Goal: Task Accomplishment & Management: Manage account settings

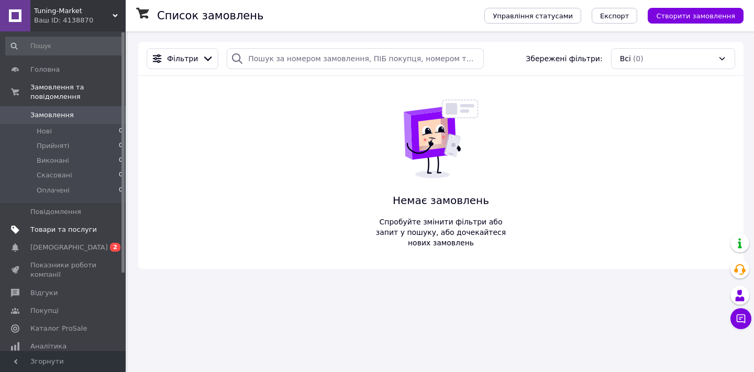
click at [88, 227] on span "Товари та послуги" at bounding box center [63, 229] width 67 height 9
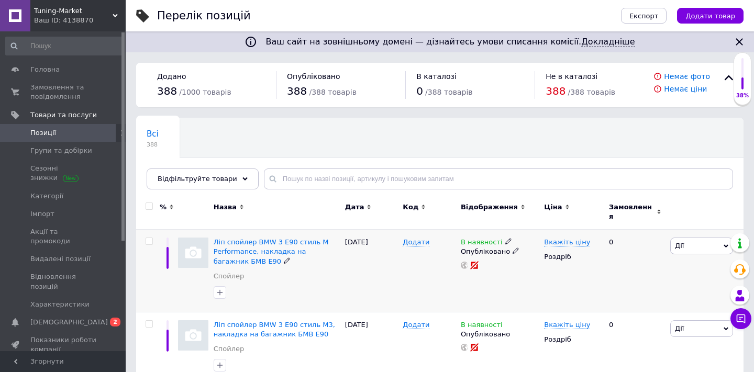
click at [257, 238] on div "Ліп спойлер BMW 3 E90 стиль M Performance, накладка на багажник БМВ E90" at bounding box center [277, 252] width 126 height 29
click at [276, 241] on span "Ліп спойлер BMW 3 E90 стиль M Performance, накладка на багажник БМВ E90" at bounding box center [271, 251] width 115 height 27
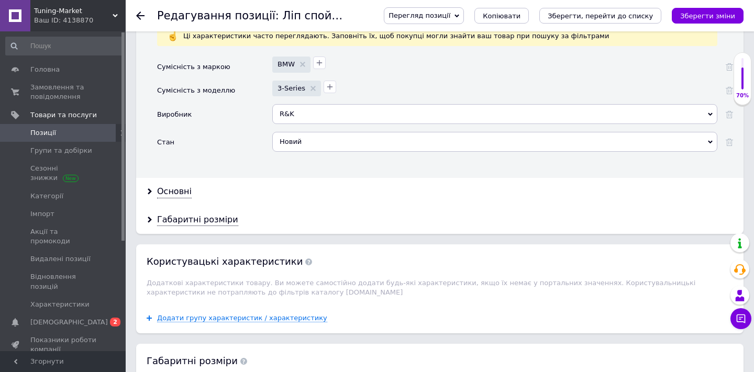
scroll to position [1099, 0]
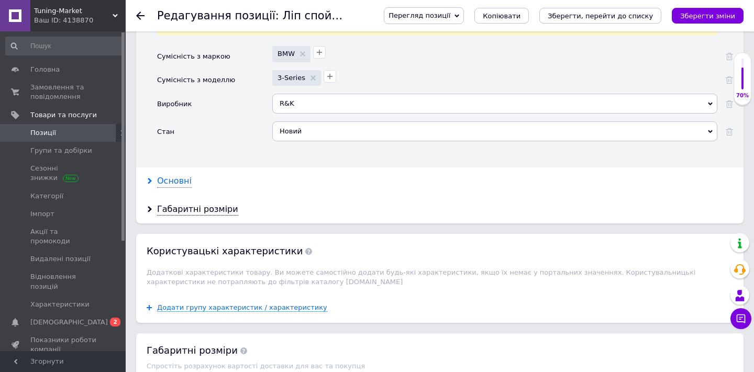
click at [173, 175] on div "Основні" at bounding box center [174, 181] width 35 height 12
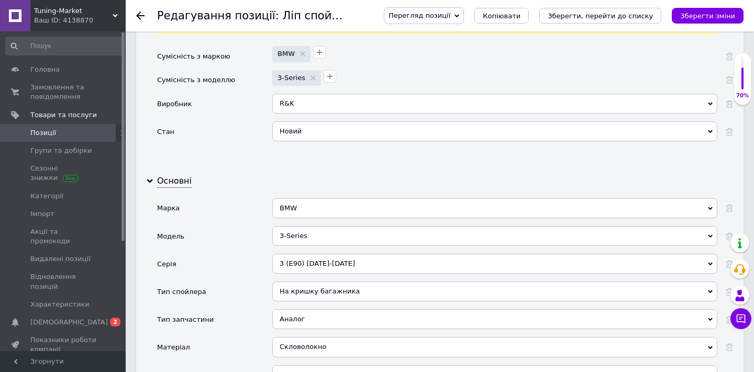
scroll to position [1145, 0]
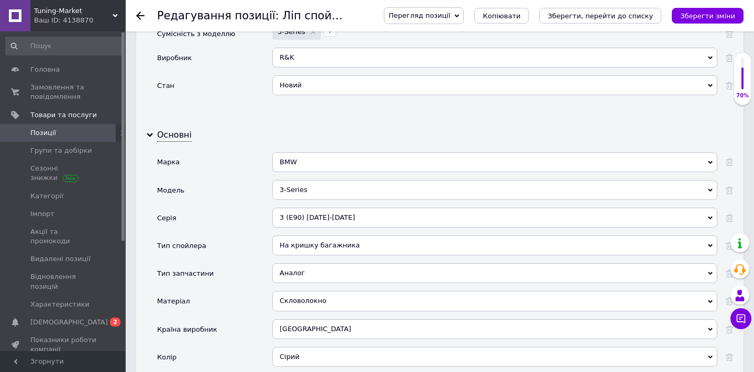
click at [326, 208] on div "3 (E90) [DATE]-[DATE]" at bounding box center [494, 218] width 445 height 20
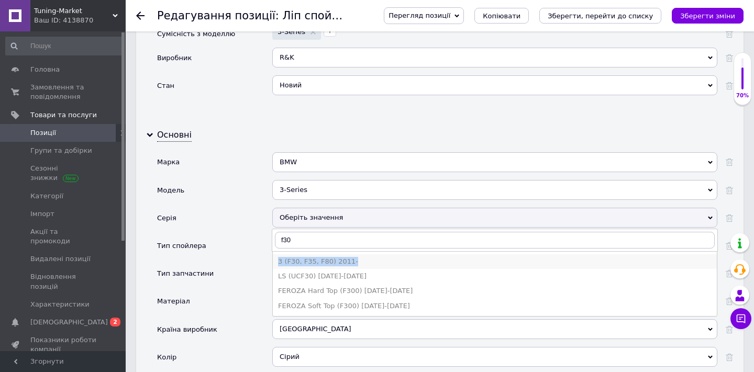
copy div "3 (F30, F35, F80) 2011-"
drag, startPoint x: 361, startPoint y: 251, endPoint x: 276, endPoint y: 254, distance: 85.4
click at [276, 255] on li "3 (F30, F35, F80) 2011-" at bounding box center [495, 262] width 444 height 15
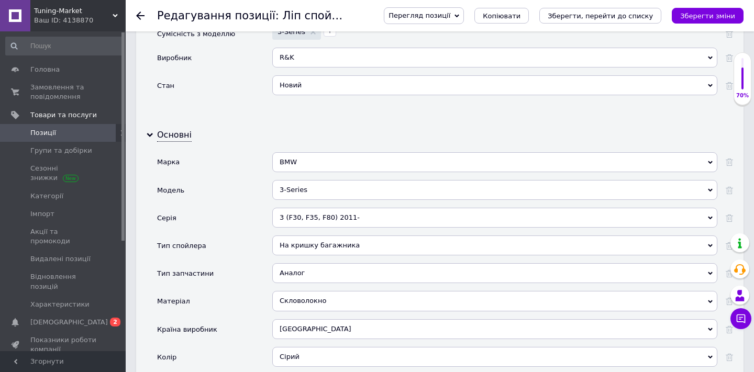
click at [333, 212] on div "3 (F30, F35, F80) 2011-" at bounding box center [494, 218] width 445 height 20
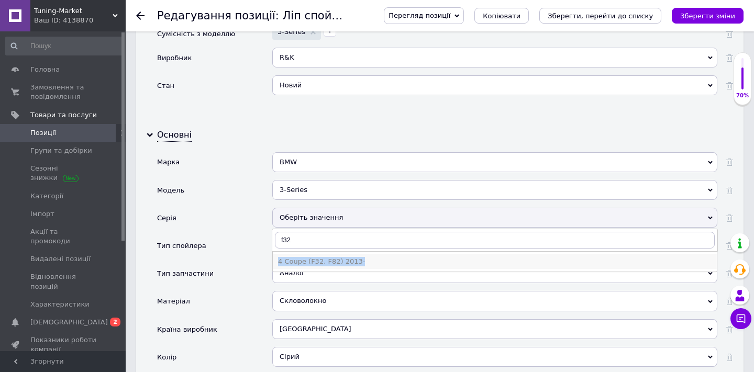
copy div "4 Coupe (F32, F82) 2013-"
drag, startPoint x: 376, startPoint y: 251, endPoint x: 279, endPoint y: 251, distance: 96.9
click at [279, 257] on div "4 Coupe (F32, F82) 2013-" at bounding box center [495, 261] width 434 height 9
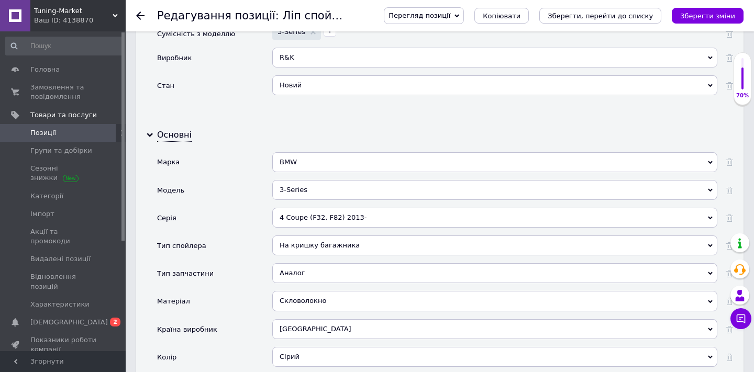
click at [325, 208] on div "4 Coupe (F32, F82) 2013-" at bounding box center [494, 218] width 445 height 20
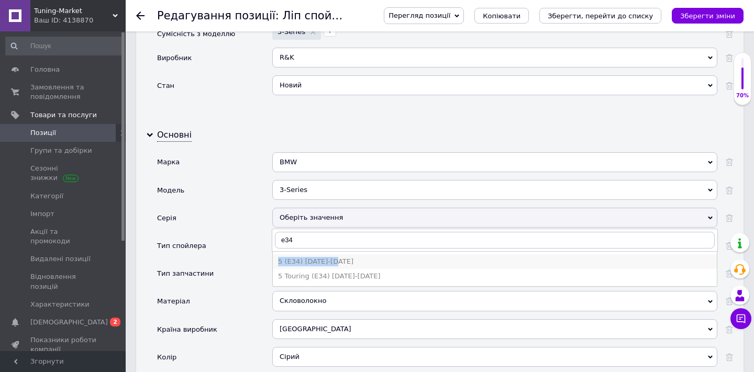
copy div "5 (E34) [DATE]-[DATE]"
drag, startPoint x: 354, startPoint y: 251, endPoint x: 276, endPoint y: 249, distance: 77.6
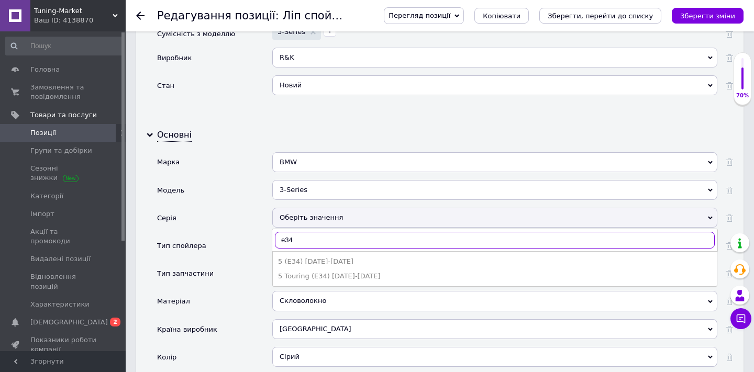
click at [328, 233] on input "e34" at bounding box center [495, 240] width 440 height 17
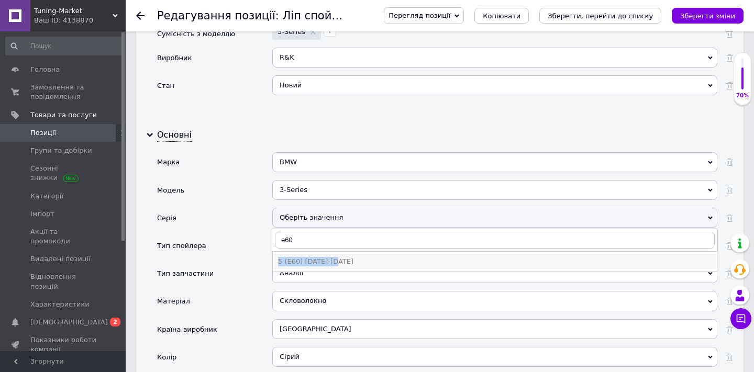
copy div "5 (E60) [DATE]-[DATE]"
drag, startPoint x: 351, startPoint y: 250, endPoint x: 277, endPoint y: 253, distance: 74.4
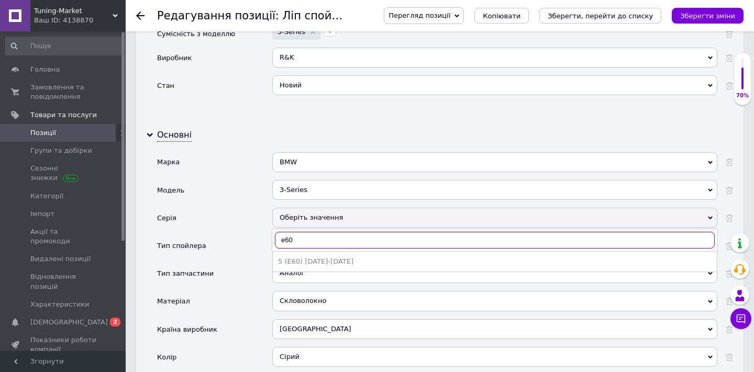
click at [289, 232] on input "e60" at bounding box center [495, 240] width 440 height 17
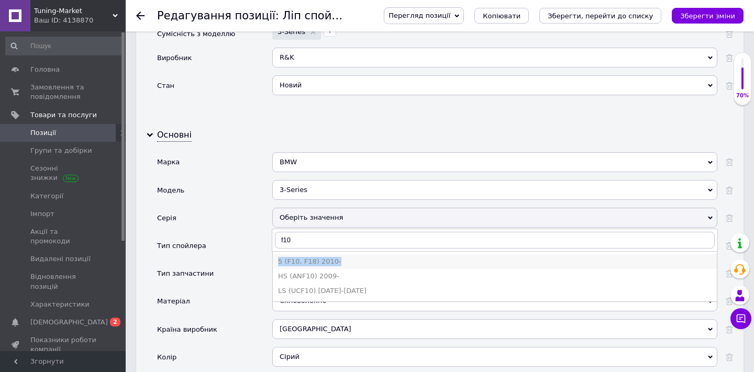
copy div "5 (F10, F18) 2010-"
drag, startPoint x: 351, startPoint y: 252, endPoint x: 276, endPoint y: 253, distance: 74.9
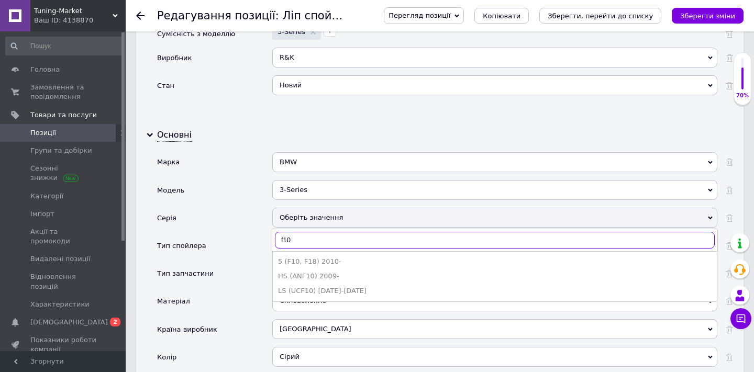
click at [299, 232] on input "f10" at bounding box center [495, 240] width 440 height 17
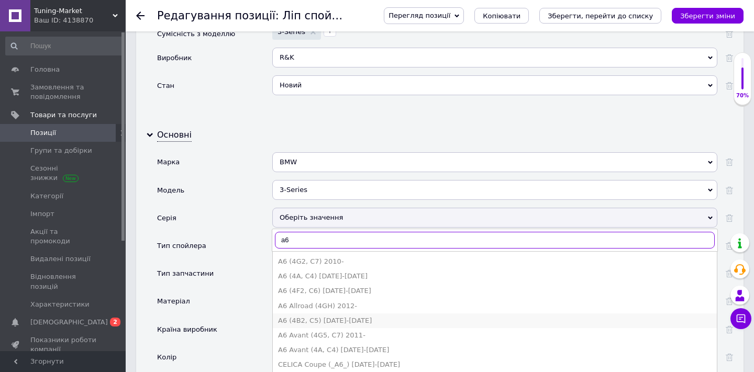
type input "a6"
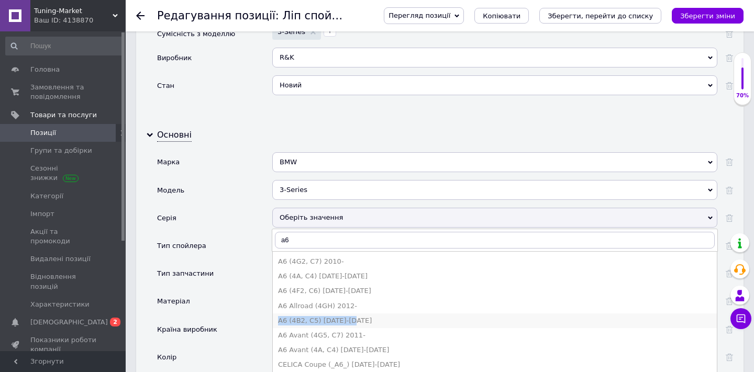
copy div "A6 (4B2, C5) [DATE]-[DATE]"
drag, startPoint x: 370, startPoint y: 313, endPoint x: 279, endPoint y: 315, distance: 91.7
click at [313, 229] on div "a6 A6 (4G2, C7) 2010- A6 (4A, C4) [DATE]-[DATE] A6 (4F2, C6) [DATE]-[DATE] A6 A…" at bounding box center [495, 240] width 446 height 23
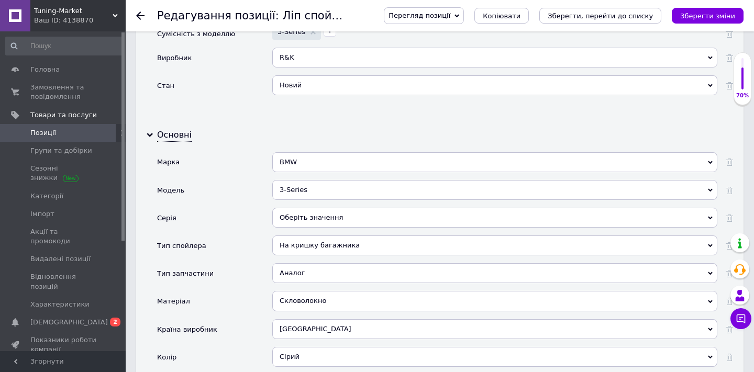
click at [306, 208] on div "Оберіть значення" at bounding box center [494, 218] width 445 height 20
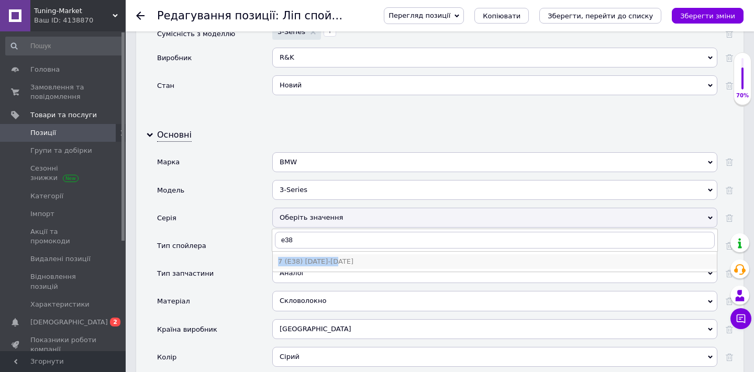
copy div "7 (E38) [DATE]-[DATE]"
drag, startPoint x: 347, startPoint y: 249, endPoint x: 276, endPoint y: 252, distance: 71.3
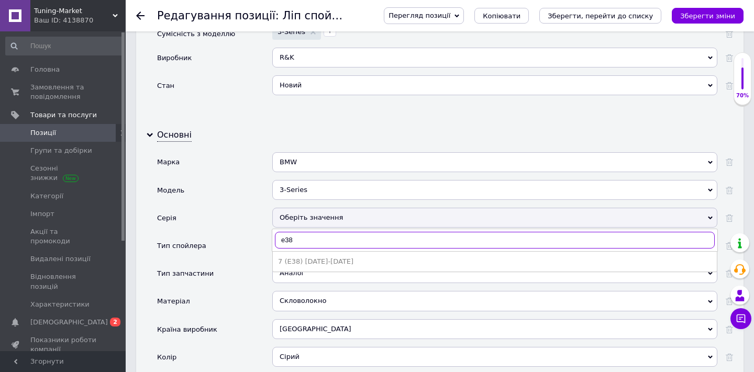
click at [286, 232] on input "e38" at bounding box center [495, 240] width 440 height 17
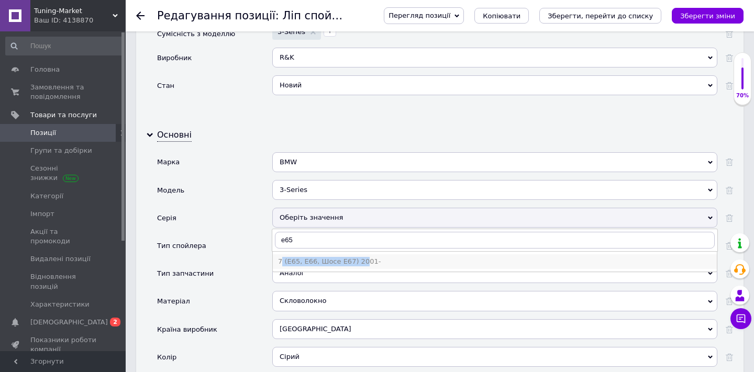
drag, startPoint x: 378, startPoint y: 253, endPoint x: 363, endPoint y: 257, distance: 14.6
click at [363, 257] on div "7 (E65, E66, Шосе E67) 2001-" at bounding box center [495, 261] width 434 height 9
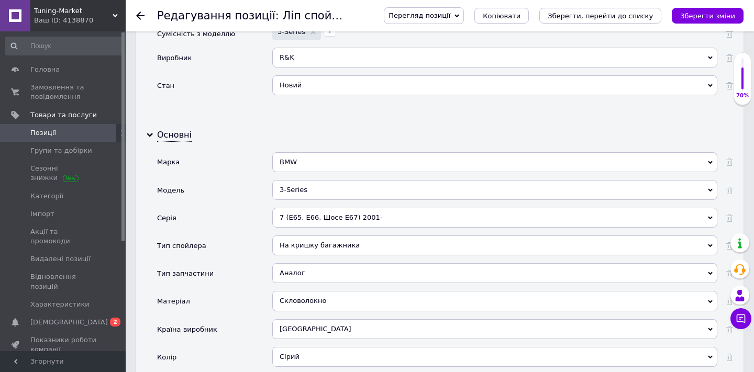
click at [378, 208] on div "7 (E65, E66, Шосе E67) 2001-" at bounding box center [494, 218] width 445 height 20
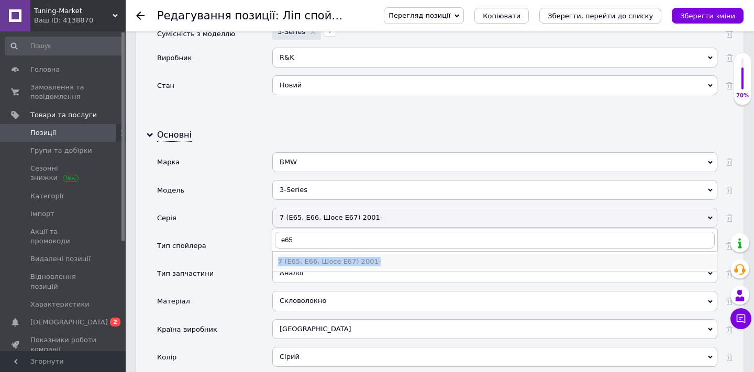
copy div "7 (E65, E66, Шосе E67) 2001-"
drag, startPoint x: 380, startPoint y: 254, endPoint x: 276, endPoint y: 254, distance: 104.2
click at [276, 255] on li "7 (E65, E66, Шосе E67) 2001-" at bounding box center [495, 262] width 444 height 15
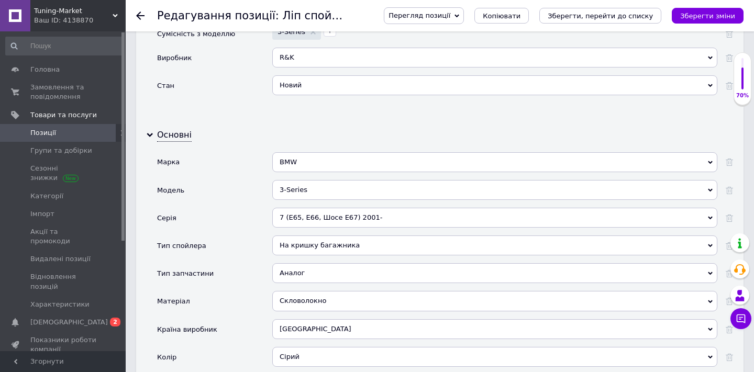
click at [335, 210] on div "7 (E65, E66, Шосе E67) 2001-" at bounding box center [494, 218] width 445 height 20
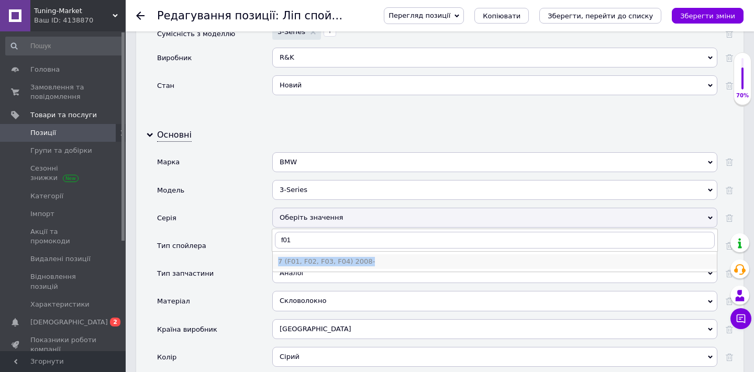
copy div "7 (F01, F02, F03, F04) 2008-"
drag, startPoint x: 383, startPoint y: 251, endPoint x: 276, endPoint y: 255, distance: 106.9
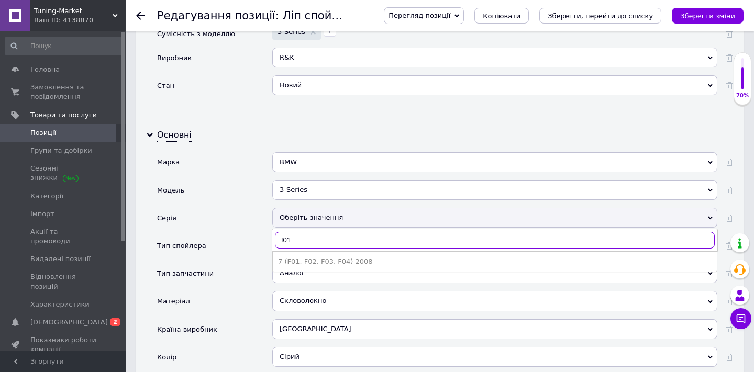
click at [315, 232] on input "f01" at bounding box center [495, 240] width 440 height 17
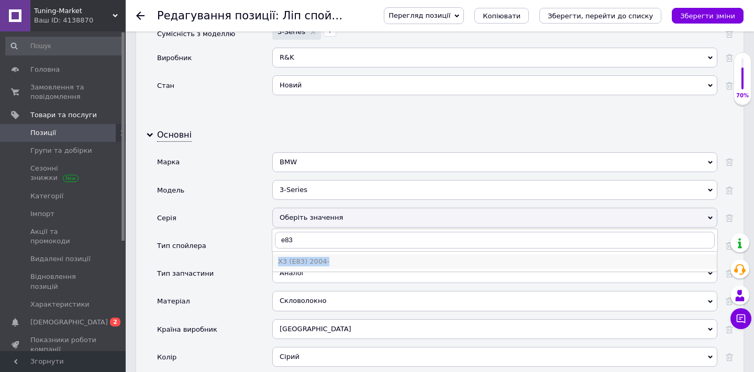
copy div "X3 (E83) 2004-"
drag, startPoint x: 345, startPoint y: 250, endPoint x: 274, endPoint y: 255, distance: 71.4
click at [274, 255] on li "X3 (E83) 2004-" at bounding box center [495, 262] width 444 height 15
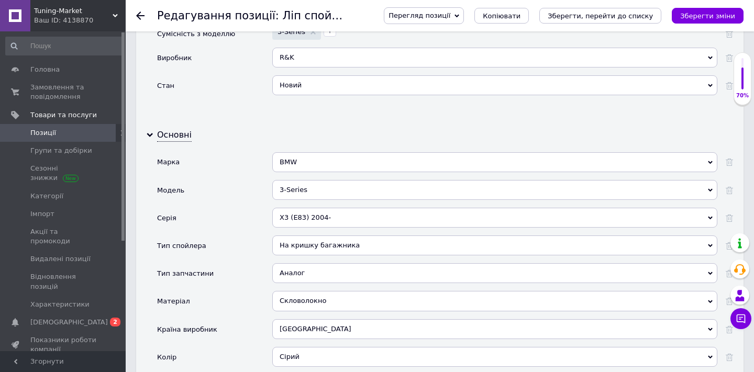
click at [311, 208] on div "X3 (E83) 2004-" at bounding box center [494, 218] width 445 height 20
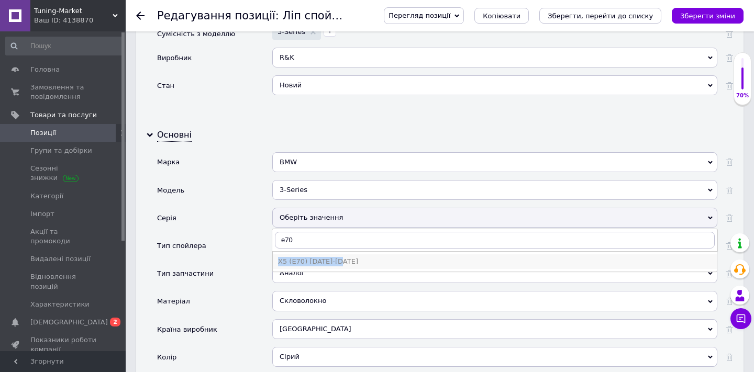
drag, startPoint x: 354, startPoint y: 251, endPoint x: 279, endPoint y: 252, distance: 74.9
click at [279, 257] on div "X5 (E70) [DATE]-[DATE]" at bounding box center [495, 261] width 434 height 9
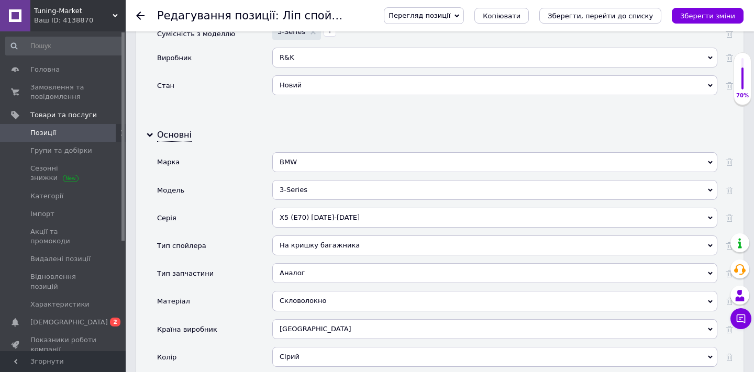
click at [313, 217] on div "X5 (E70) [DATE]-[DATE]" at bounding box center [494, 218] width 445 height 20
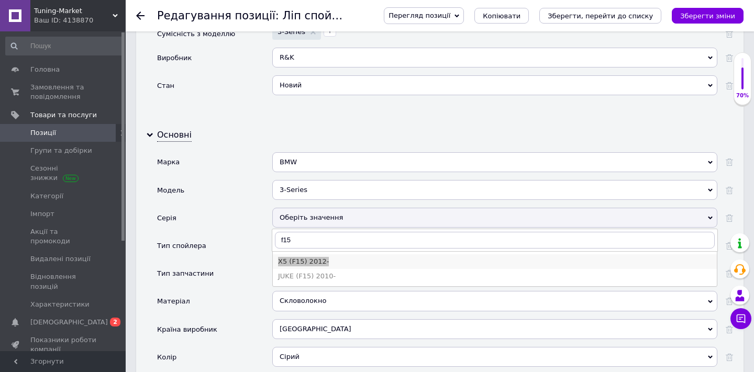
drag, startPoint x: 339, startPoint y: 251, endPoint x: 279, endPoint y: 251, distance: 60.2
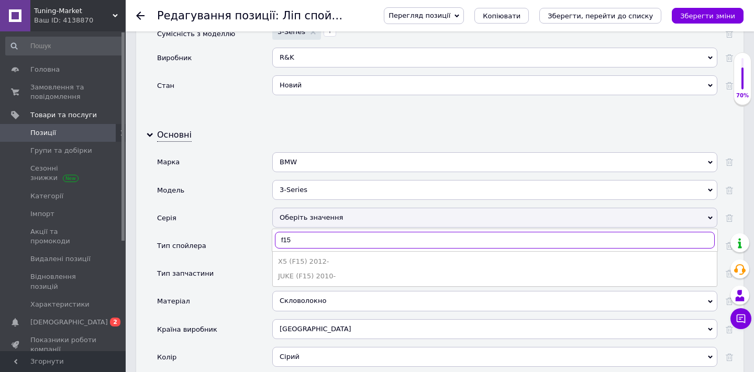
click at [306, 232] on input "f15" at bounding box center [495, 240] width 440 height 17
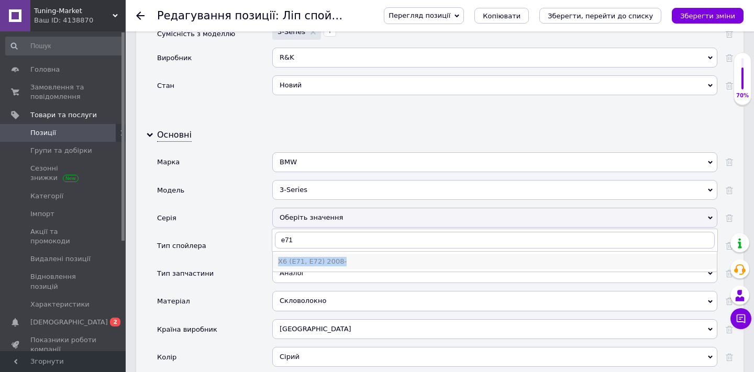
drag, startPoint x: 351, startPoint y: 252, endPoint x: 274, endPoint y: 256, distance: 76.6
click at [274, 256] on li "X6 (E71, E72) 2008-" at bounding box center [495, 262] width 444 height 15
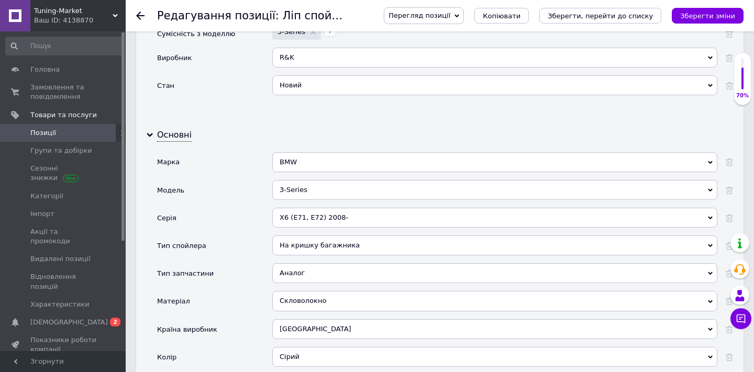
click at [304, 210] on div "X6 (E71, E72) 2008-" at bounding box center [494, 218] width 445 height 20
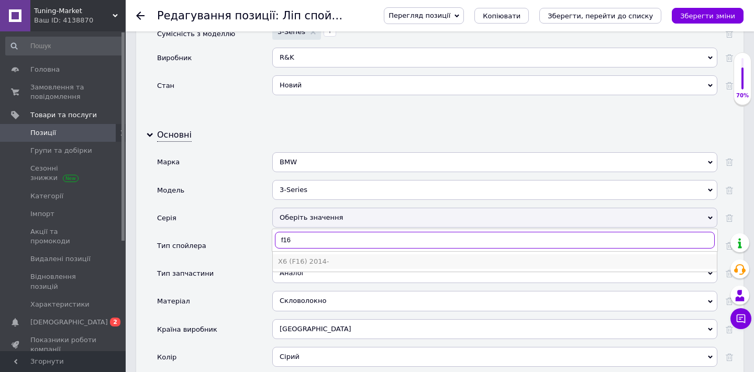
type input "f16"
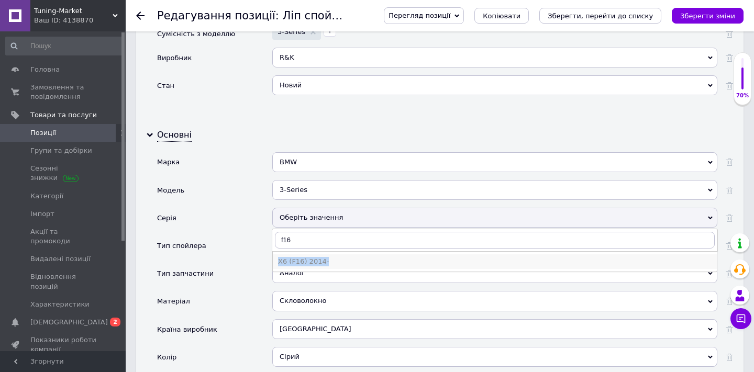
drag, startPoint x: 350, startPoint y: 251, endPoint x: 278, endPoint y: 252, distance: 72.3
click at [278, 257] on div "X6 (F16) 2014-" at bounding box center [495, 261] width 434 height 9
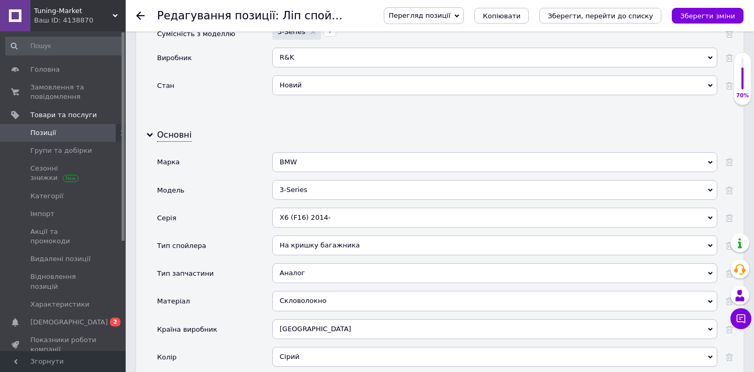
click at [61, 133] on span "Позиції" at bounding box center [63, 132] width 67 height 9
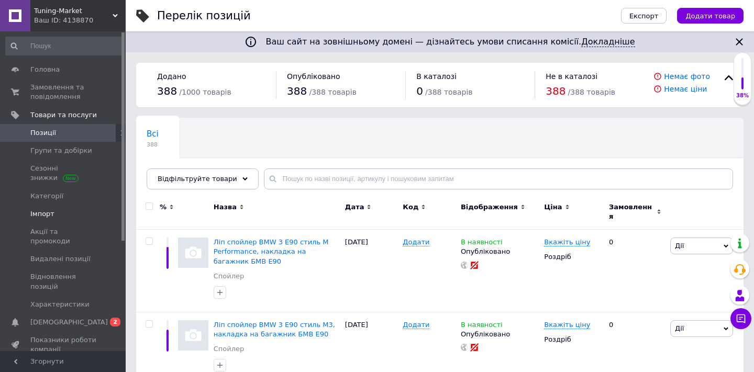
click at [80, 211] on span "Імпорт" at bounding box center [63, 214] width 67 height 9
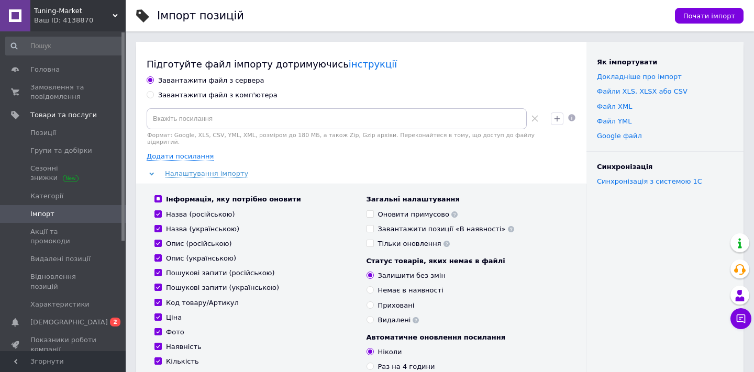
click at [152, 95] on input "Завантажити файл з комп'ютера" at bounding box center [150, 94] width 7 height 7
radio input "true"
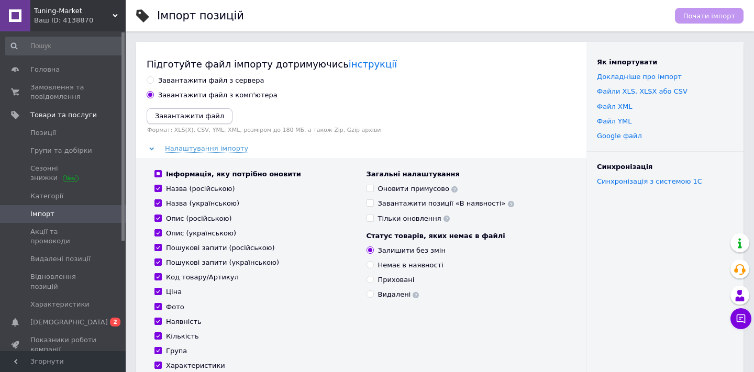
click at [186, 118] on icon "Завантажити файл" at bounding box center [189, 116] width 69 height 8
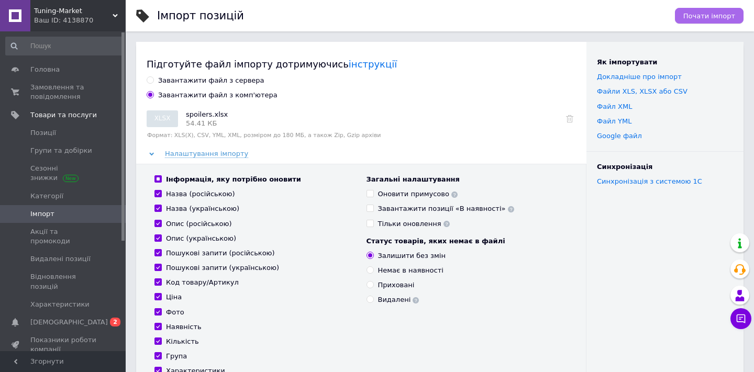
click at [704, 23] on button "Почати імпорт" at bounding box center [709, 16] width 69 height 16
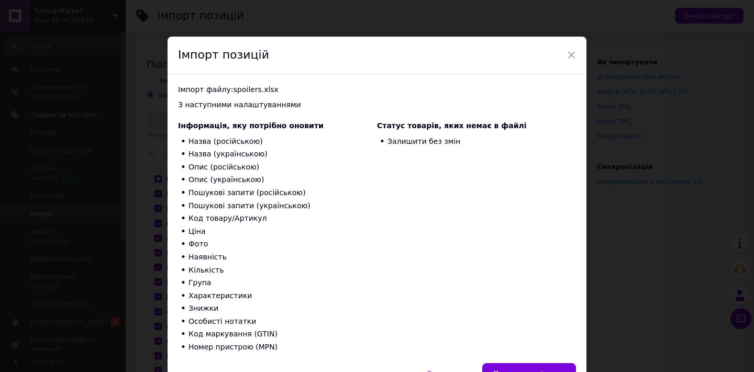
scroll to position [59, 0]
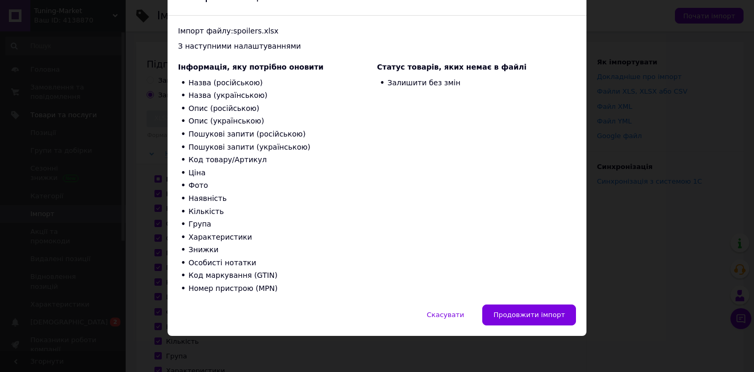
click at [532, 336] on div "× Імпорт позицій Імпорт файлу: spoilers.xlsx З наступними налаштуваннями Інформ…" at bounding box center [377, 186] width 754 height 372
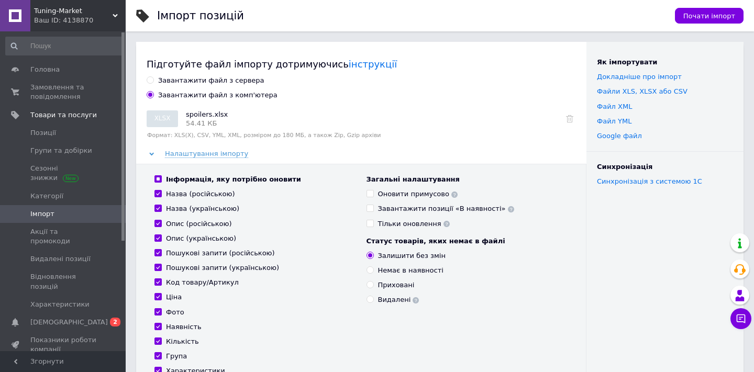
click at [704, 2] on div "Почати імпорт" at bounding box center [704, 15] width 79 height 31
click at [704, 15] on span "Почати імпорт" at bounding box center [710, 16] width 52 height 8
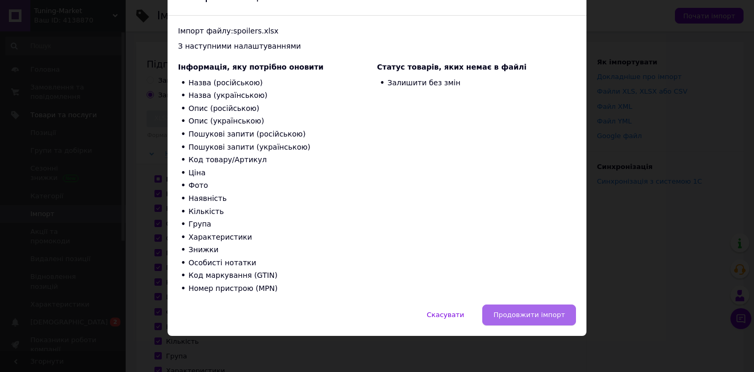
click at [526, 315] on span "Продовжити імпорт" at bounding box center [529, 315] width 72 height 8
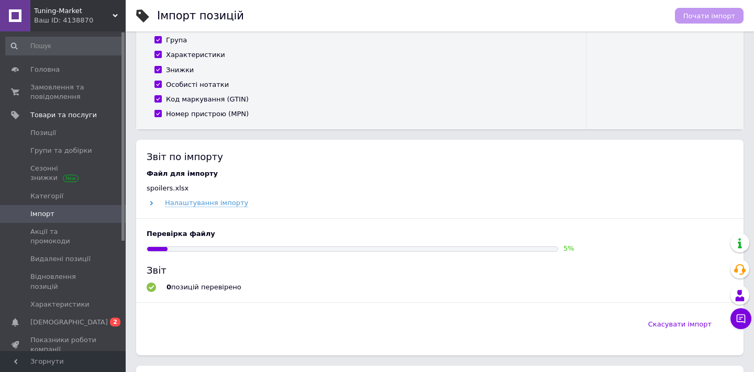
scroll to position [315, 0]
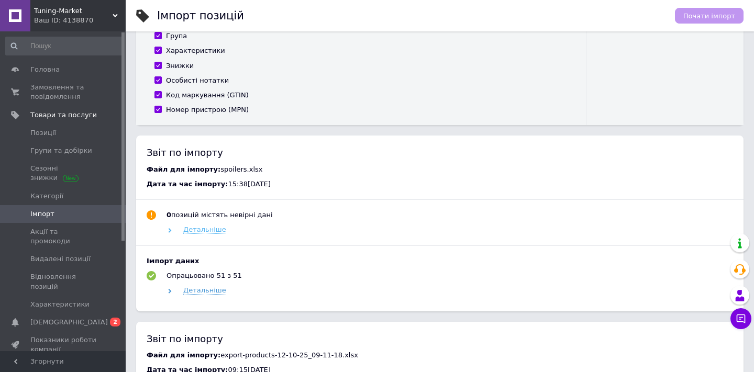
click at [200, 234] on span "Детальніше" at bounding box center [204, 230] width 43 height 8
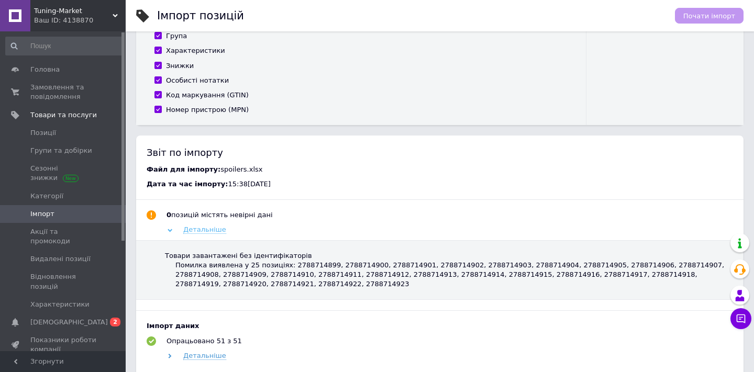
click at [200, 234] on span "Детальніше" at bounding box center [204, 230] width 43 height 8
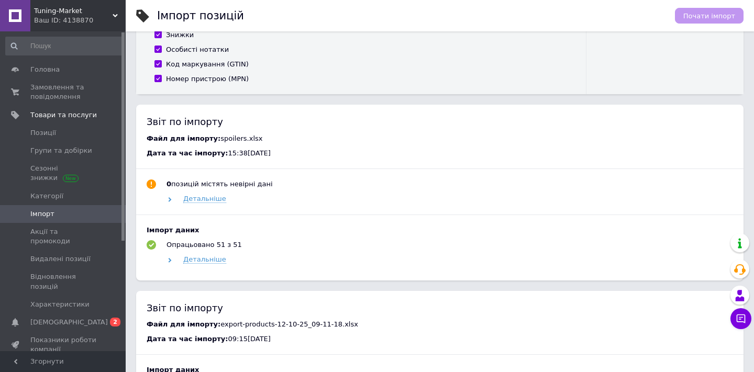
scroll to position [380, 0]
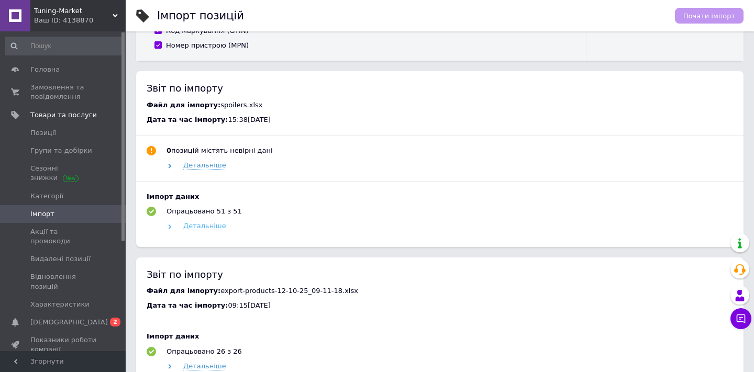
click at [200, 228] on span "Детальніше" at bounding box center [204, 226] width 43 height 8
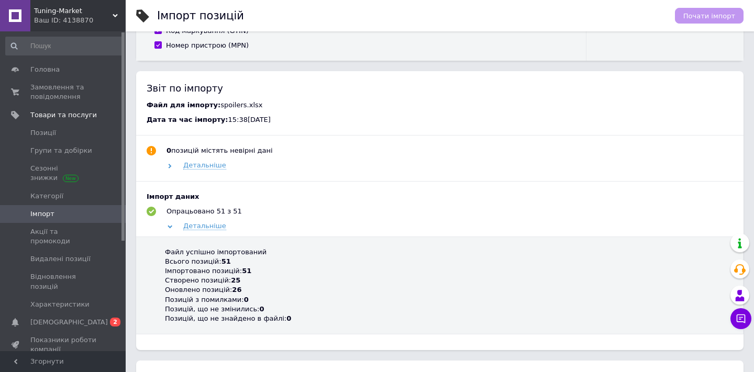
scroll to position [390, 0]
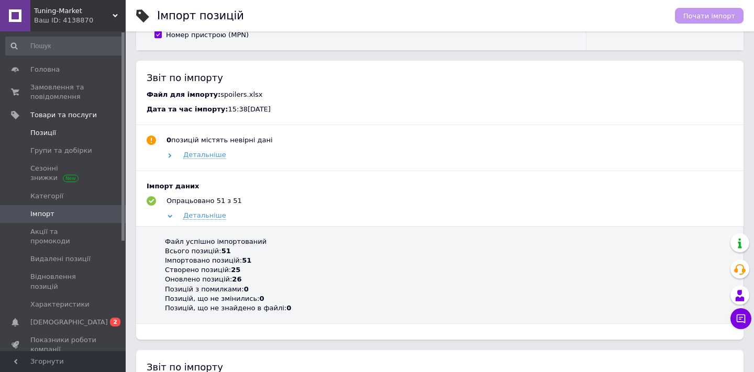
click at [58, 131] on span "Позиції" at bounding box center [63, 132] width 67 height 9
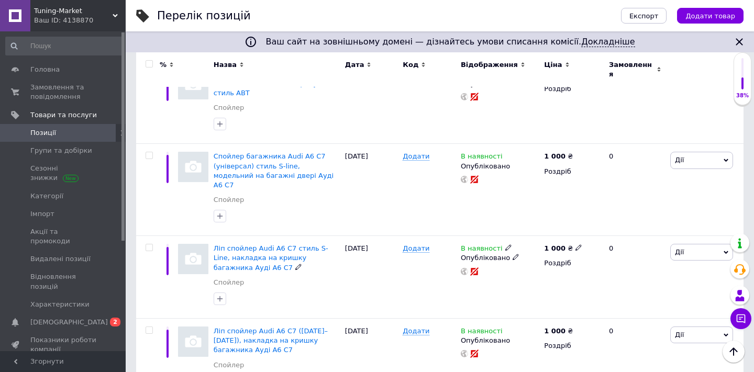
scroll to position [430, 0]
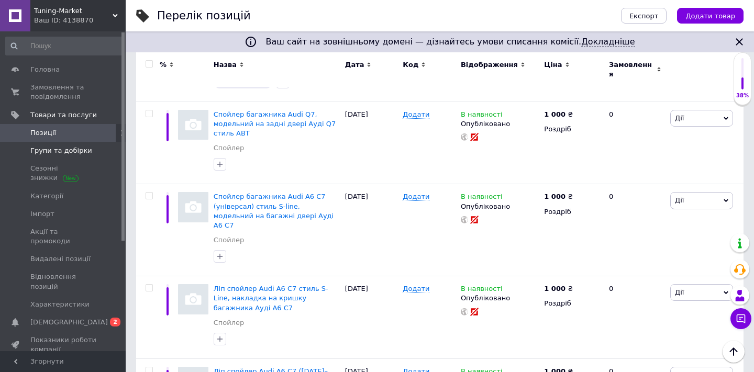
click at [91, 149] on span "Групи та добірки" at bounding box center [63, 150] width 67 height 9
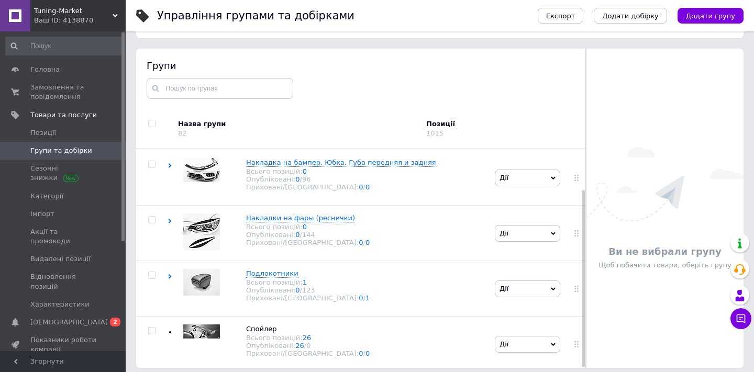
scroll to position [59, 0]
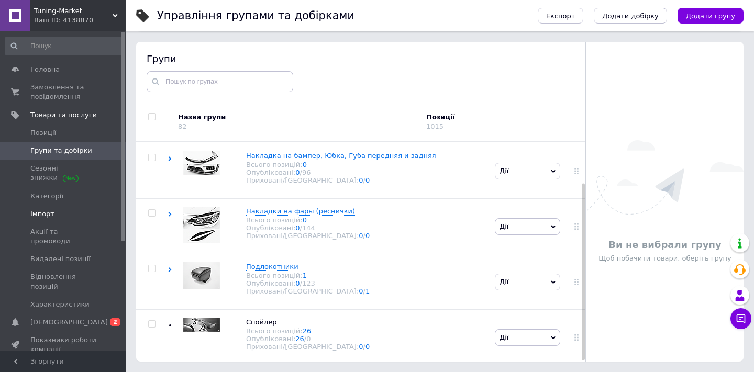
click at [76, 210] on span "Імпорт" at bounding box center [63, 214] width 67 height 9
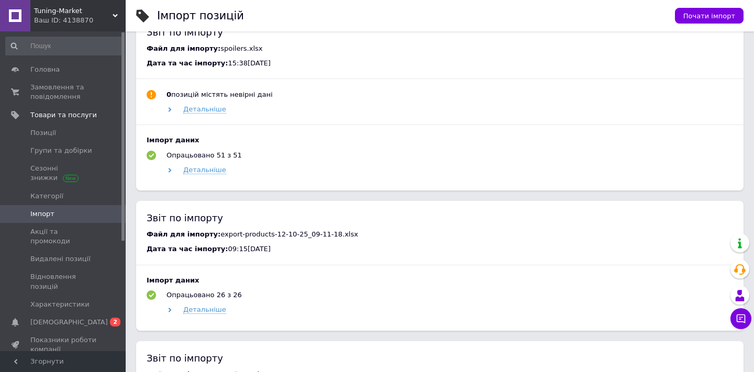
scroll to position [479, 0]
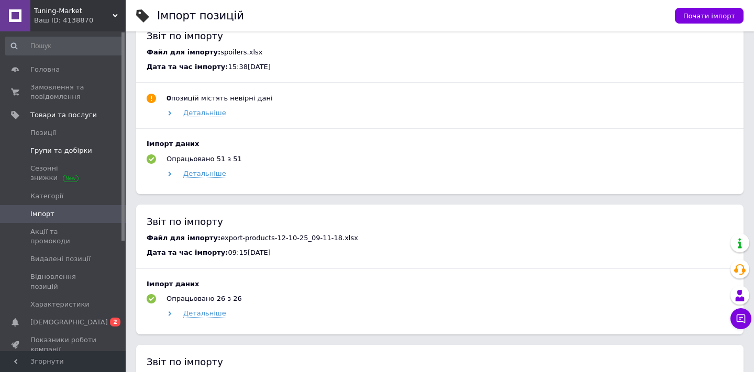
click at [71, 149] on span "Групи та добірки" at bounding box center [61, 150] width 62 height 9
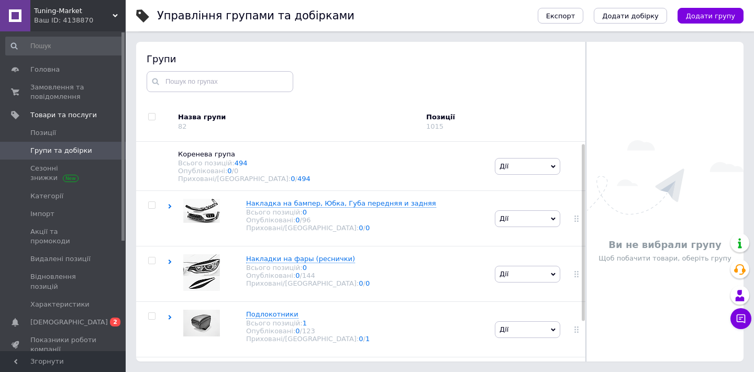
scroll to position [50, 0]
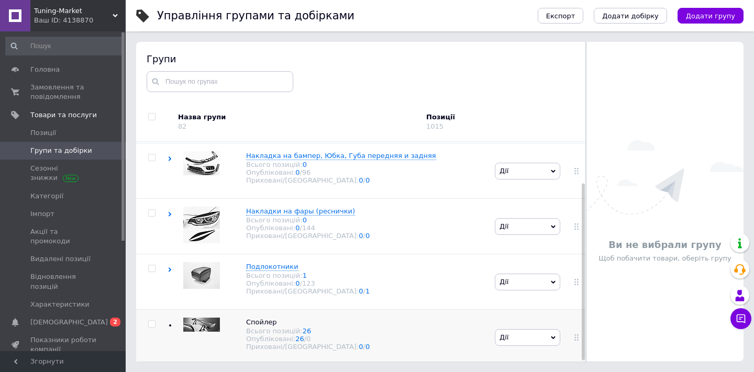
click at [151, 322] on input "checkbox" at bounding box center [151, 324] width 7 height 7
checkbox input "true"
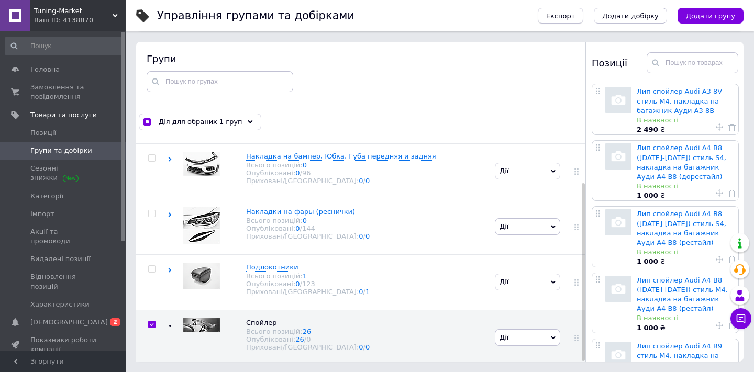
click at [570, 12] on span "Експорт" at bounding box center [560, 16] width 29 height 8
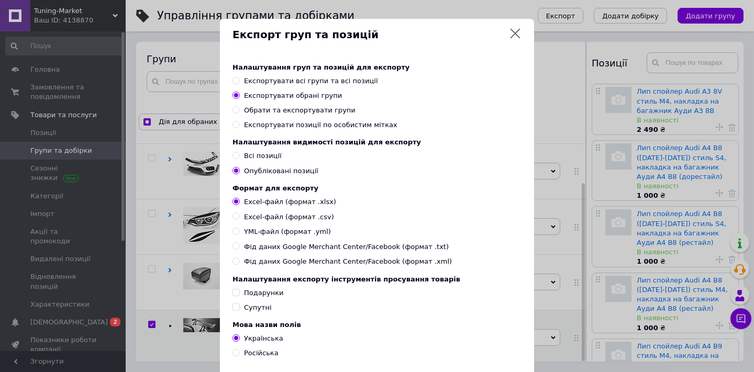
click at [238, 155] on span at bounding box center [236, 155] width 7 height 7
click at [238, 155] on input "Всі позиції" at bounding box center [236, 155] width 7 height 7
radio input "true"
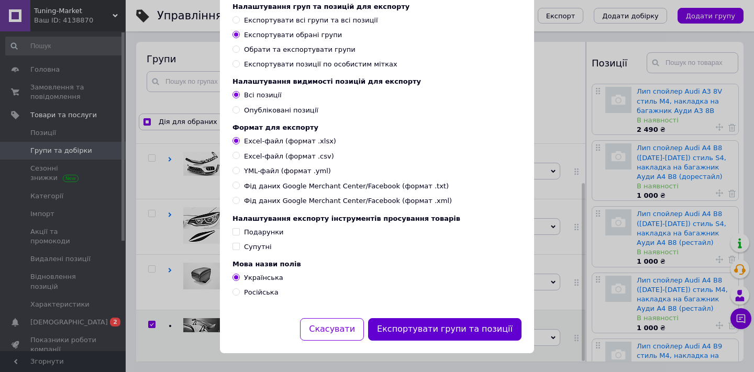
click at [433, 331] on button "Експортувати групи та позиції" at bounding box center [444, 329] width 153 height 23
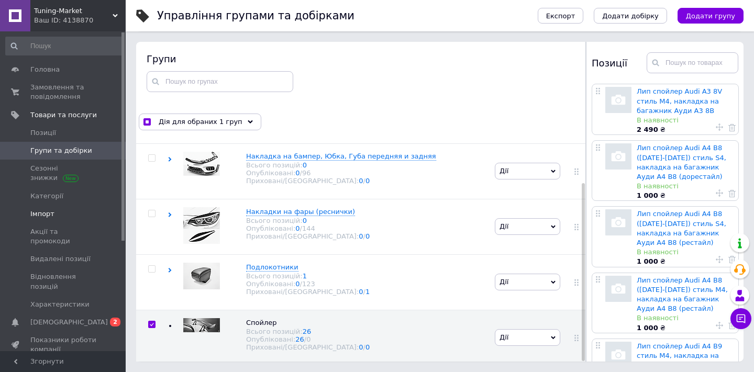
click at [53, 213] on span "Імпорт" at bounding box center [63, 214] width 67 height 9
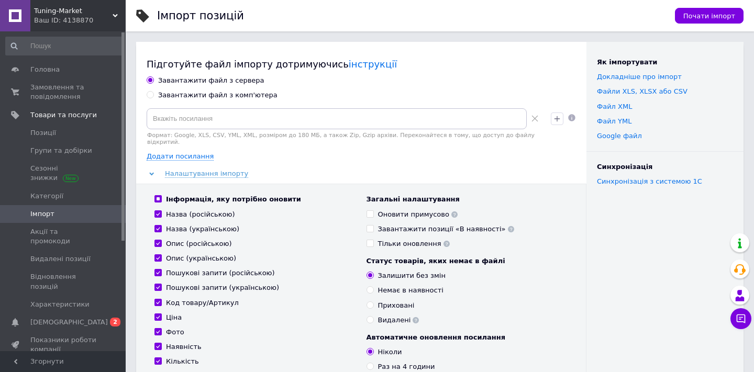
click at [150, 95] on input "Завантажити файл з комп'ютера" at bounding box center [150, 94] width 7 height 7
radio input "true"
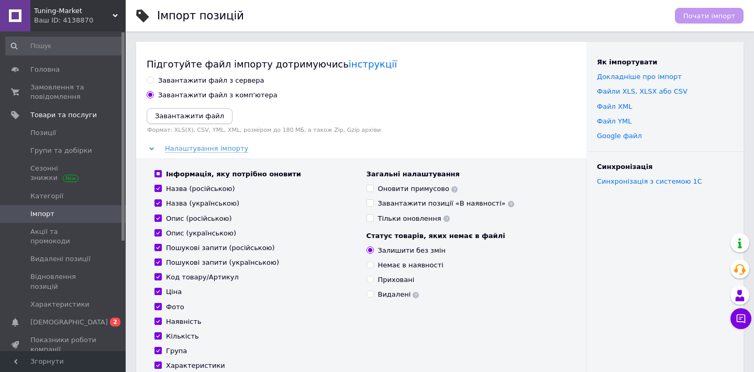
click at [182, 115] on icon "Завантажити файл" at bounding box center [189, 116] width 69 height 8
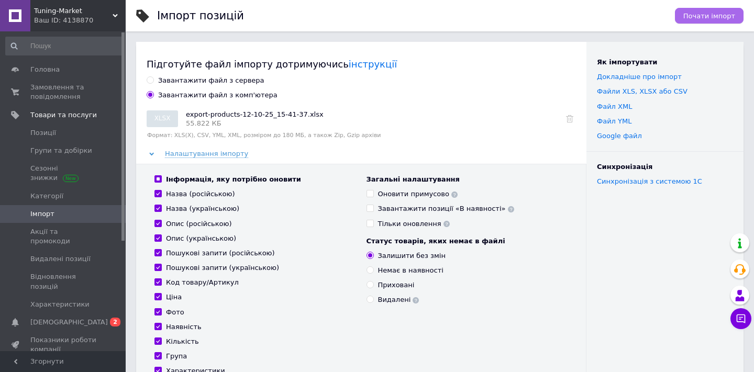
click at [682, 16] on button "Почати імпорт" at bounding box center [709, 16] width 69 height 16
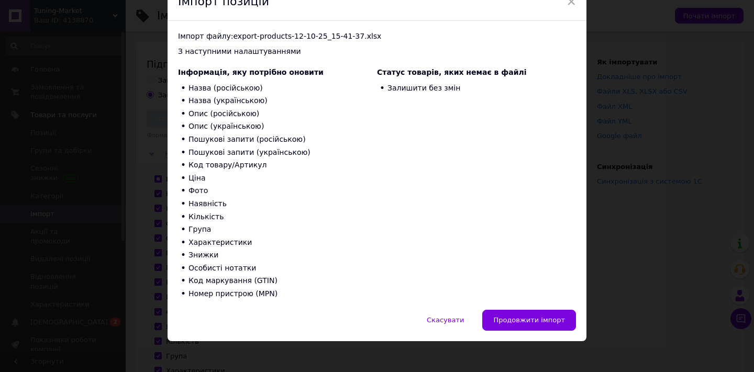
scroll to position [59, 0]
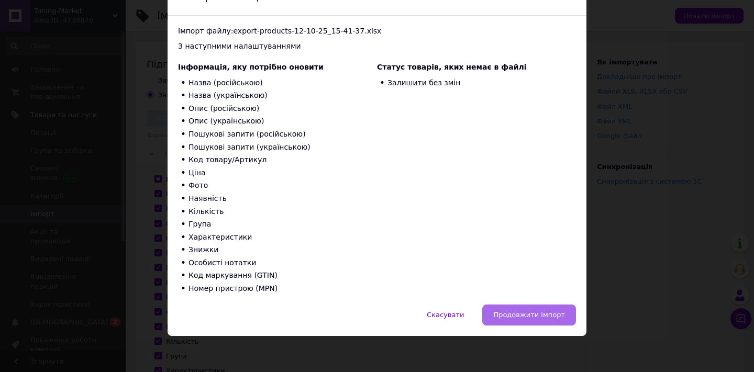
click at [516, 316] on span "Продовжити імпорт" at bounding box center [529, 315] width 72 height 8
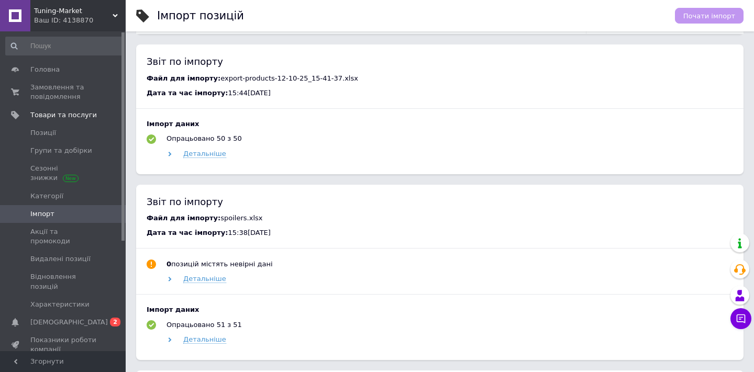
scroll to position [458, 0]
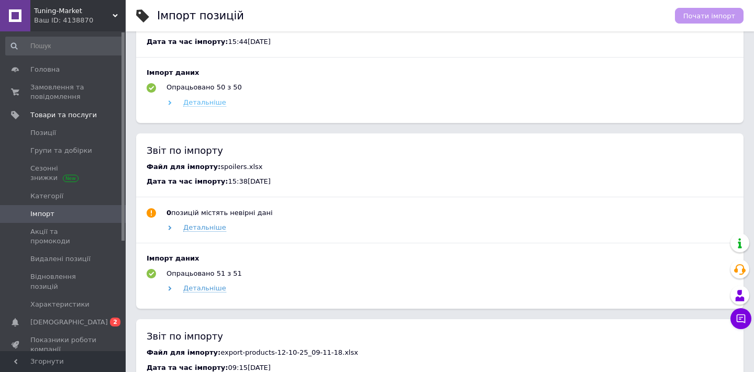
click at [196, 100] on span "Детальніше" at bounding box center [204, 102] width 43 height 8
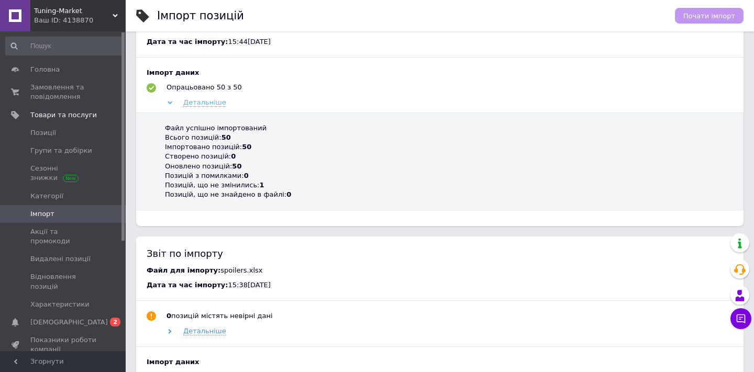
click at [196, 100] on span "Детальніше" at bounding box center [204, 102] width 43 height 8
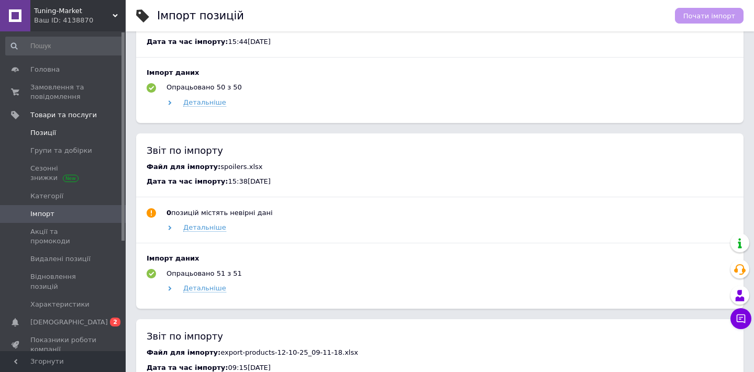
click at [68, 135] on span "Позиції" at bounding box center [63, 132] width 67 height 9
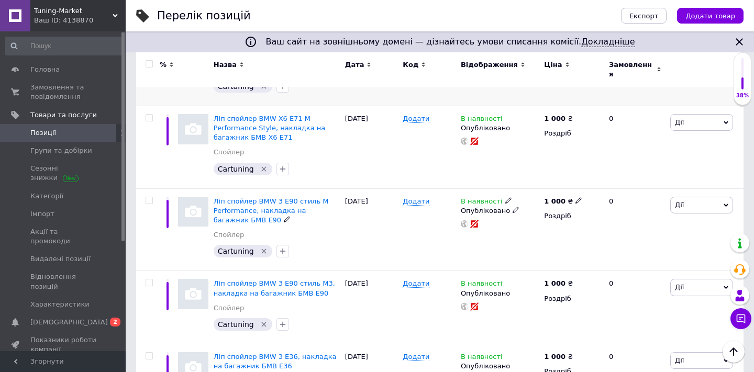
scroll to position [67, 0]
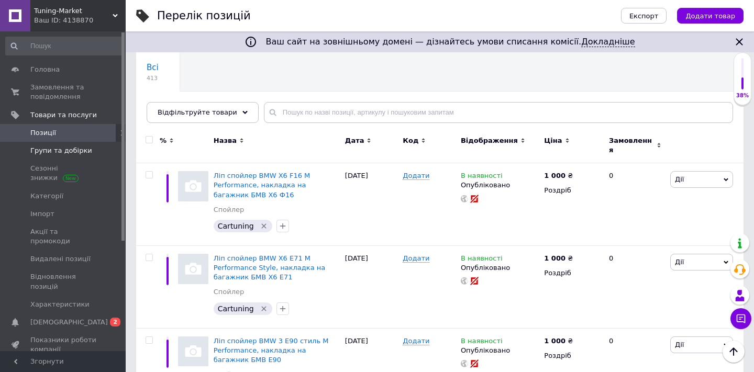
click at [70, 157] on link "Групи та добірки" at bounding box center [64, 151] width 129 height 18
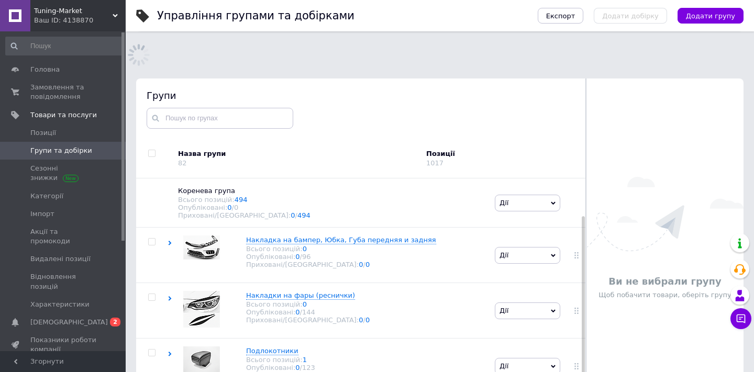
scroll to position [3, 0]
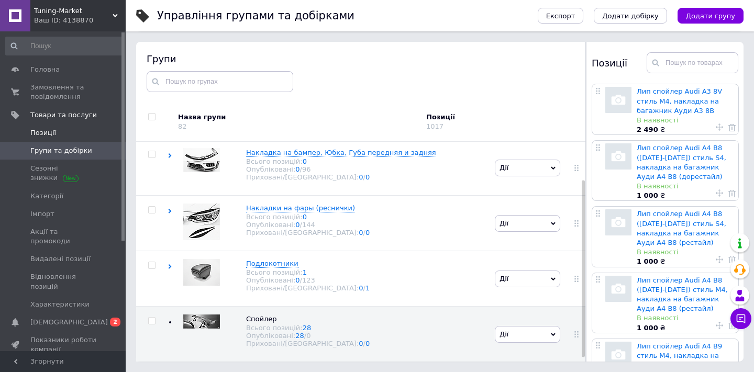
click at [79, 133] on span "Позиції" at bounding box center [63, 132] width 67 height 9
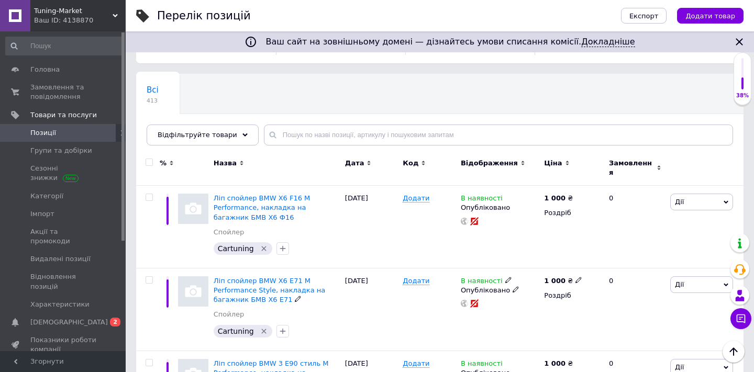
scroll to position [23, 0]
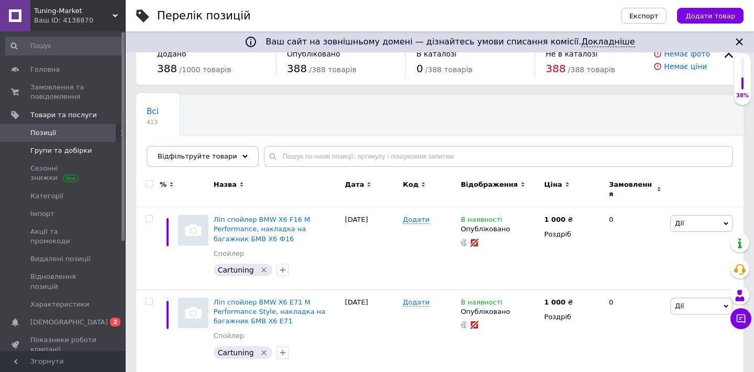
click at [65, 157] on link "Групи та добірки" at bounding box center [64, 151] width 129 height 18
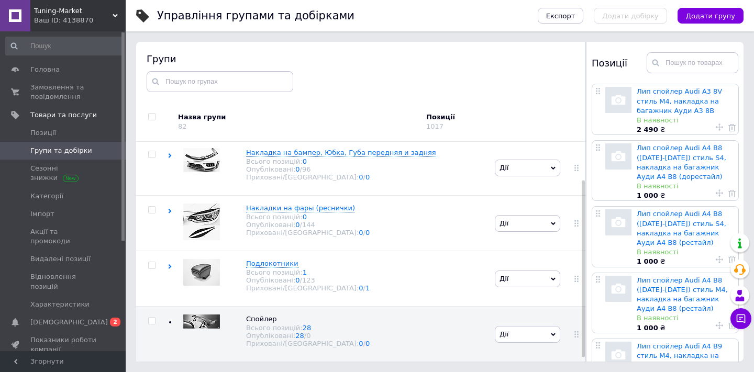
scroll to position [59, 0]
click at [69, 136] on span "Позиції" at bounding box center [63, 132] width 67 height 9
